Goal: Task Accomplishment & Management: Use online tool/utility

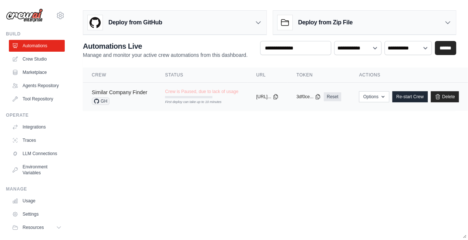
click at [123, 94] on link "Similar Company Finder" at bounding box center [119, 93] width 55 height 6
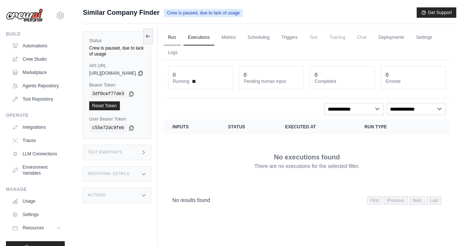
click at [181, 33] on link "Run" at bounding box center [172, 38] width 17 height 16
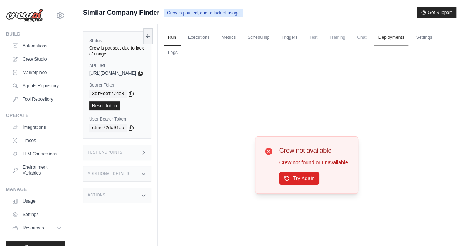
click at [408, 37] on link "Deployments" at bounding box center [391, 38] width 35 height 16
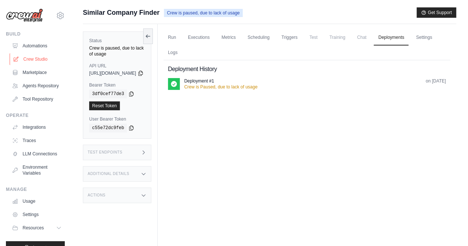
click at [39, 57] on link "Crew Studio" at bounding box center [38, 59] width 56 height 12
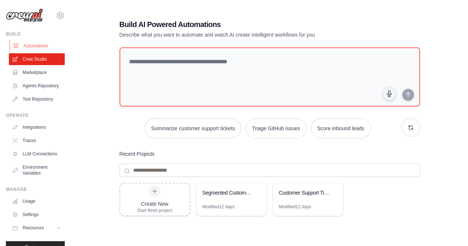
click at [34, 47] on link "Automations" at bounding box center [38, 46] width 56 height 12
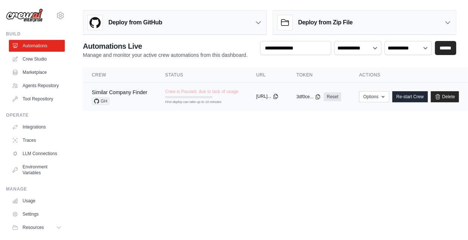
click at [277, 98] on button "[URL]..." at bounding box center [267, 97] width 23 height 6
click at [129, 94] on link "Similar Company Finder" at bounding box center [119, 93] width 55 height 6
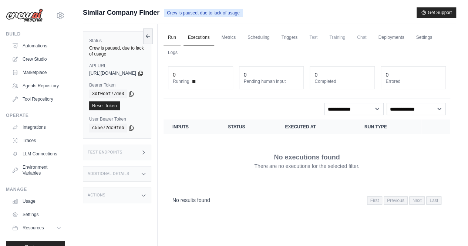
click at [181, 38] on link "Run" at bounding box center [172, 38] width 17 height 16
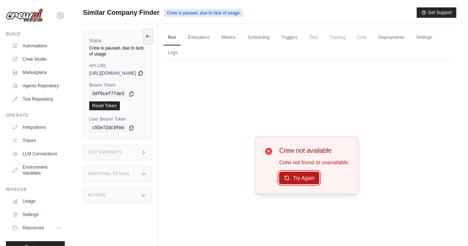
click at [306, 181] on button "Try Again" at bounding box center [299, 178] width 40 height 13
click at [29, 54] on link "Crew Studio" at bounding box center [38, 59] width 56 height 12
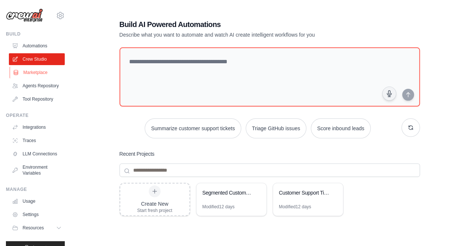
click at [36, 71] on link "Marketplace" at bounding box center [38, 73] width 56 height 12
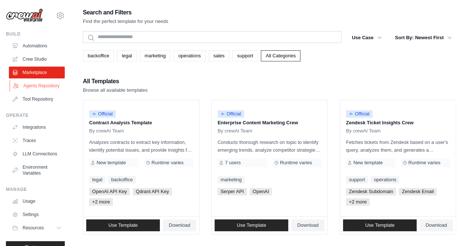
click at [34, 87] on link "Agents Repository" at bounding box center [38, 86] width 56 height 12
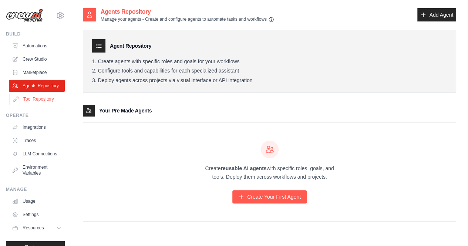
click at [45, 105] on link "Tool Repository" at bounding box center [38, 99] width 56 height 12
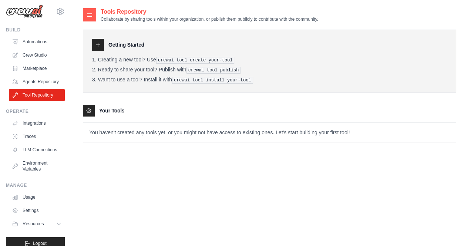
scroll to position [25, 0]
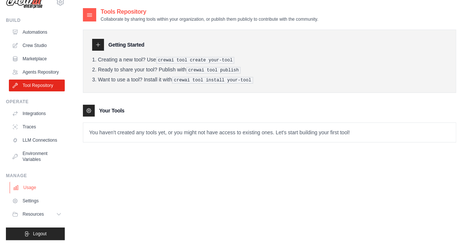
click at [29, 185] on link "Usage" at bounding box center [38, 188] width 56 height 12
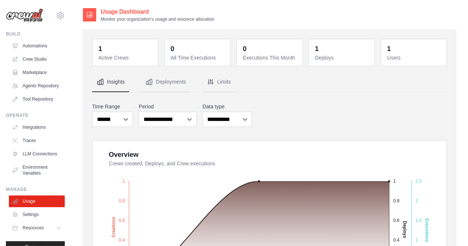
click at [110, 59] on dt "Active Crews" at bounding box center [125, 57] width 55 height 7
click at [108, 57] on dt "Active Crews" at bounding box center [125, 57] width 55 height 7
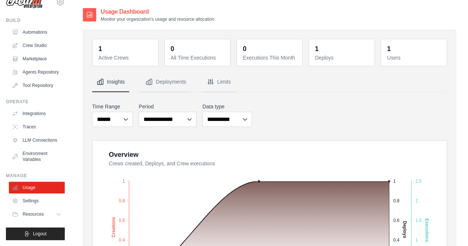
scroll to position [25, 0]
click at [35, 189] on link "Usage" at bounding box center [38, 188] width 56 height 12
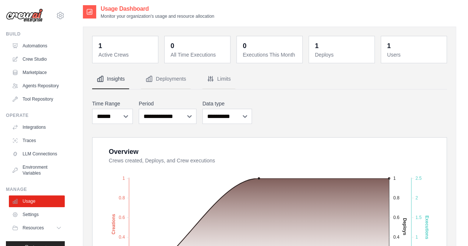
scroll to position [0, 0]
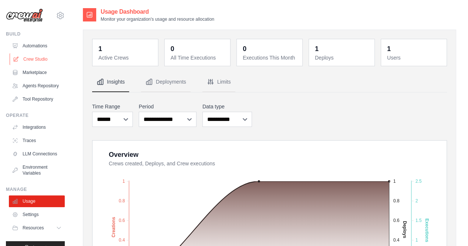
click at [30, 58] on link "Crew Studio" at bounding box center [38, 59] width 56 height 12
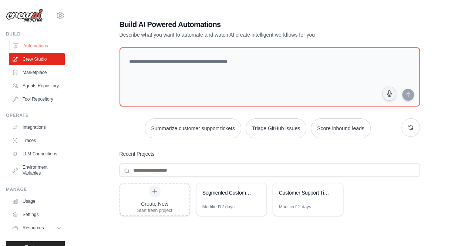
click at [31, 45] on link "Automations" at bounding box center [38, 46] width 56 height 12
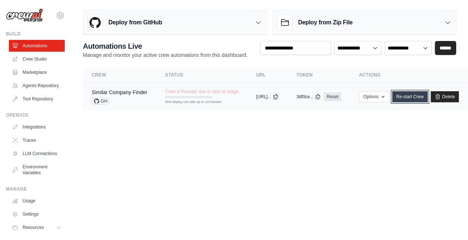
click at [420, 95] on link "Re-start Crew" at bounding box center [410, 96] width 36 height 11
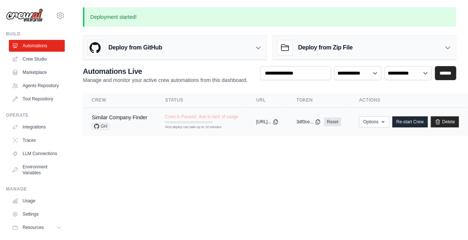
click at [265, 122] on div "copied" at bounding box center [264, 119] width 16 height 9
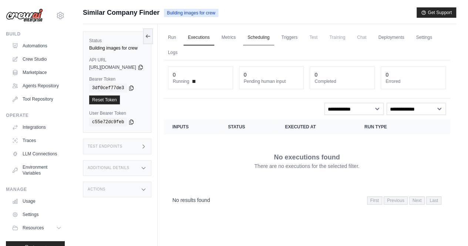
click at [274, 36] on link "Scheduling" at bounding box center [258, 38] width 31 height 16
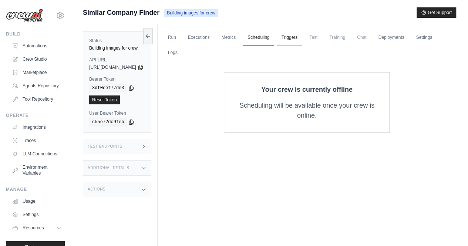
click at [302, 38] on link "Triggers" at bounding box center [289, 38] width 25 height 16
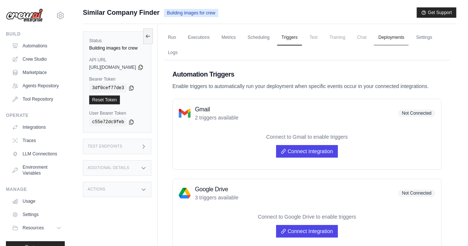
click at [402, 38] on link "Deployments" at bounding box center [391, 38] width 35 height 16
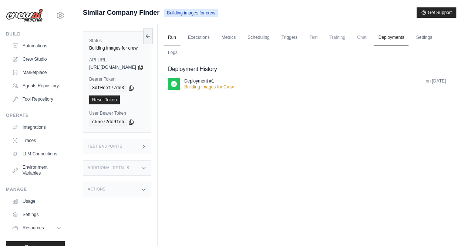
click at [181, 37] on link "Run" at bounding box center [172, 38] width 17 height 16
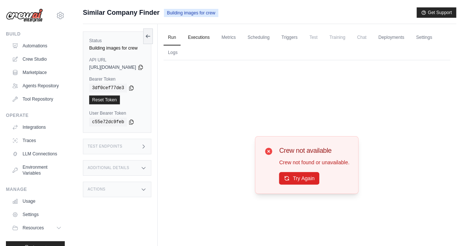
click at [214, 45] on link "Executions" at bounding box center [198, 38] width 31 height 16
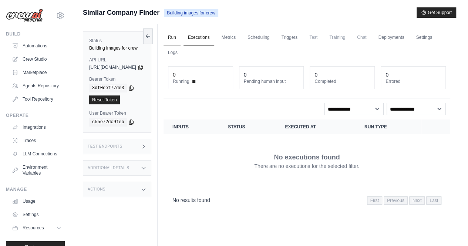
click at [181, 41] on link "Run" at bounding box center [172, 38] width 17 height 16
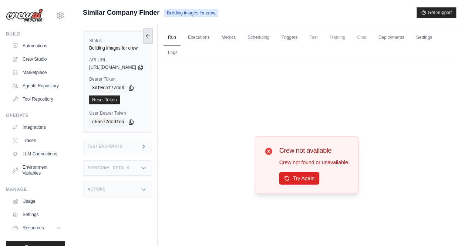
click at [151, 34] on icon at bounding box center [148, 36] width 6 height 6
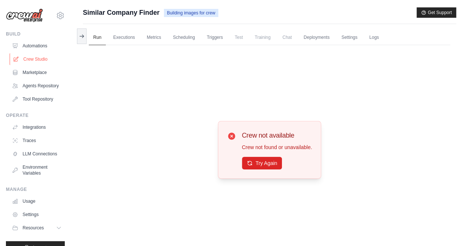
click at [39, 61] on link "Crew Studio" at bounding box center [38, 59] width 56 height 12
